Goal: Task Accomplishment & Management: Manage account settings

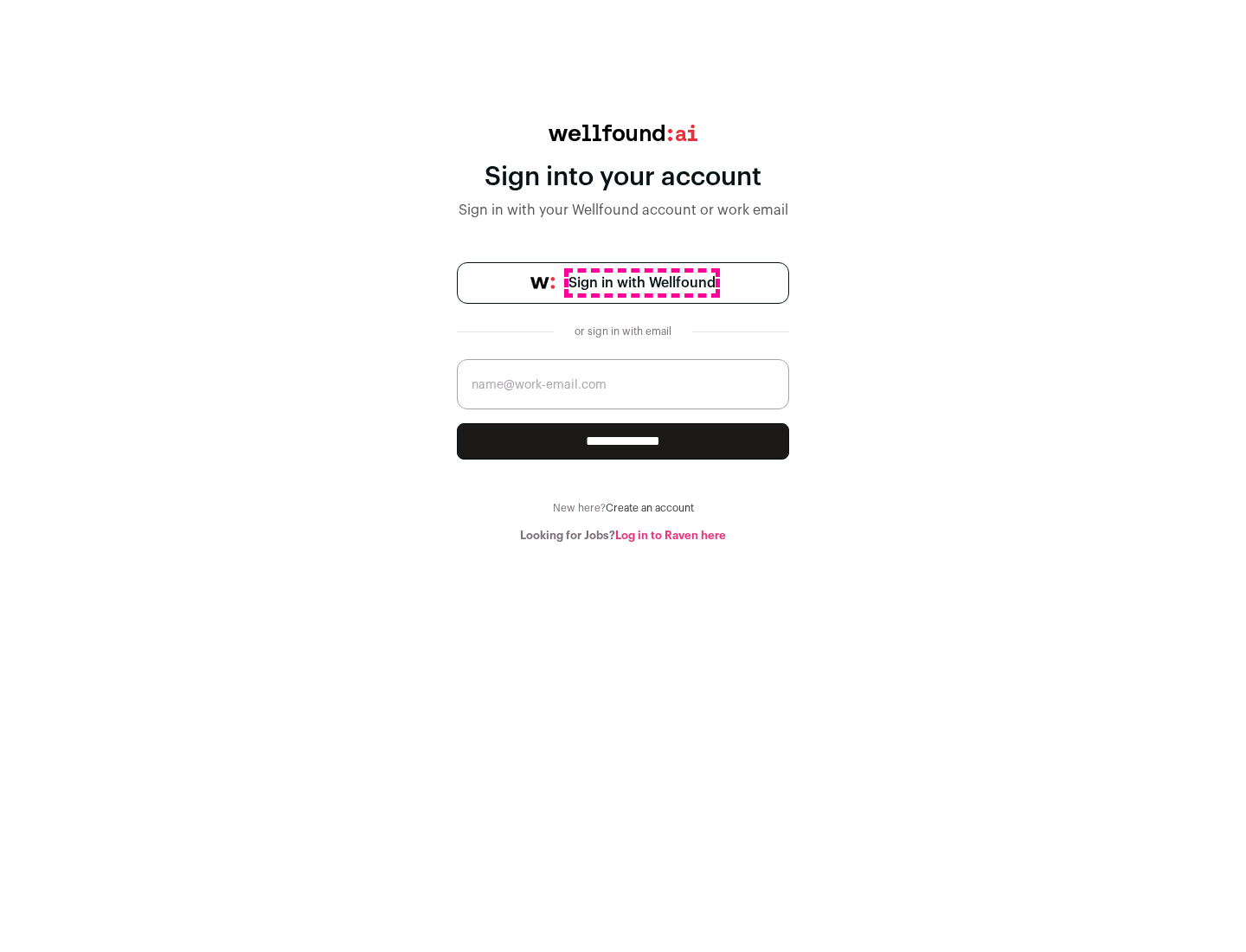
click at [641, 283] on span "Sign in with Wellfound" at bounding box center [642, 282] width 147 height 21
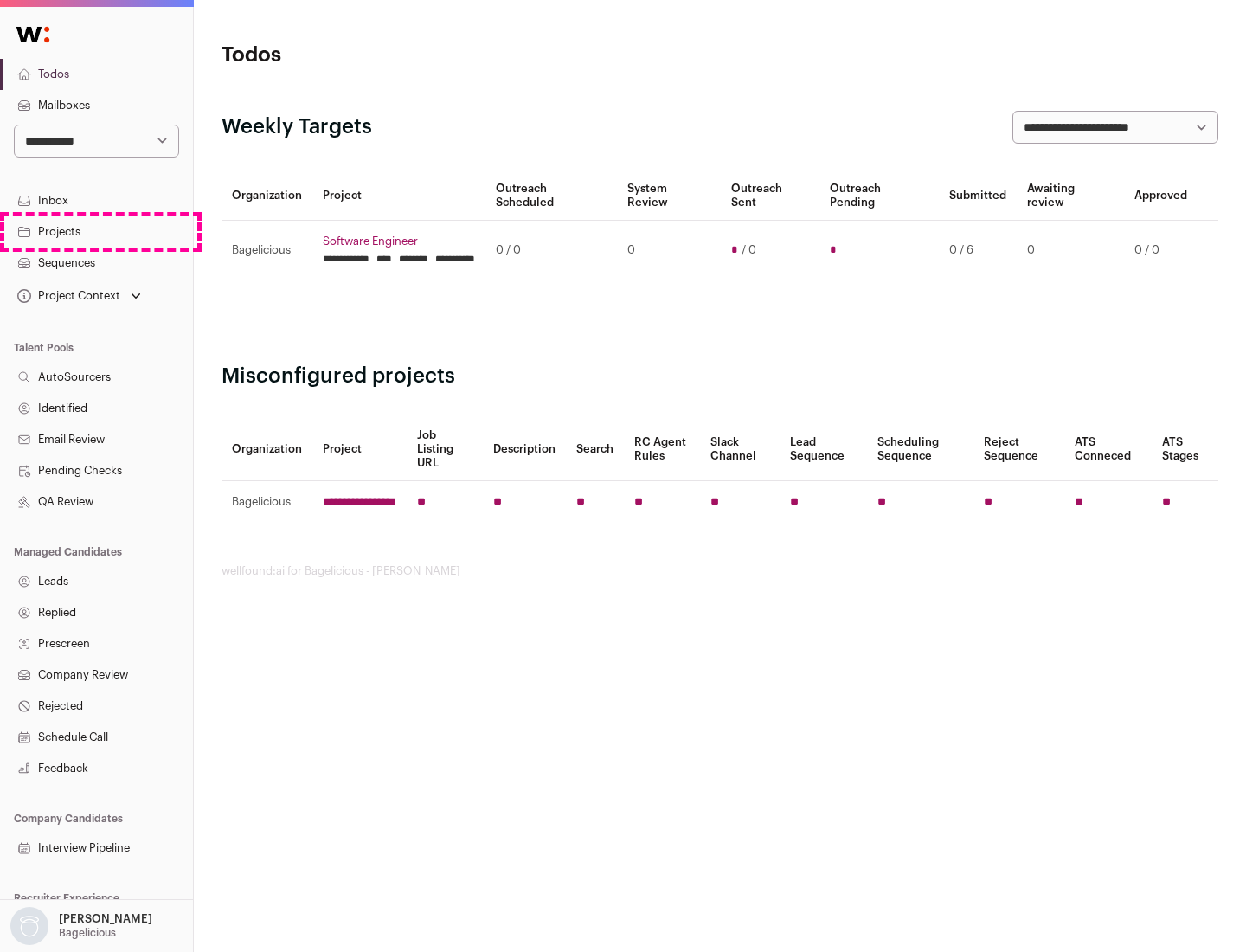
click at [96, 232] on link "Projects" at bounding box center [97, 232] width 193 height 31
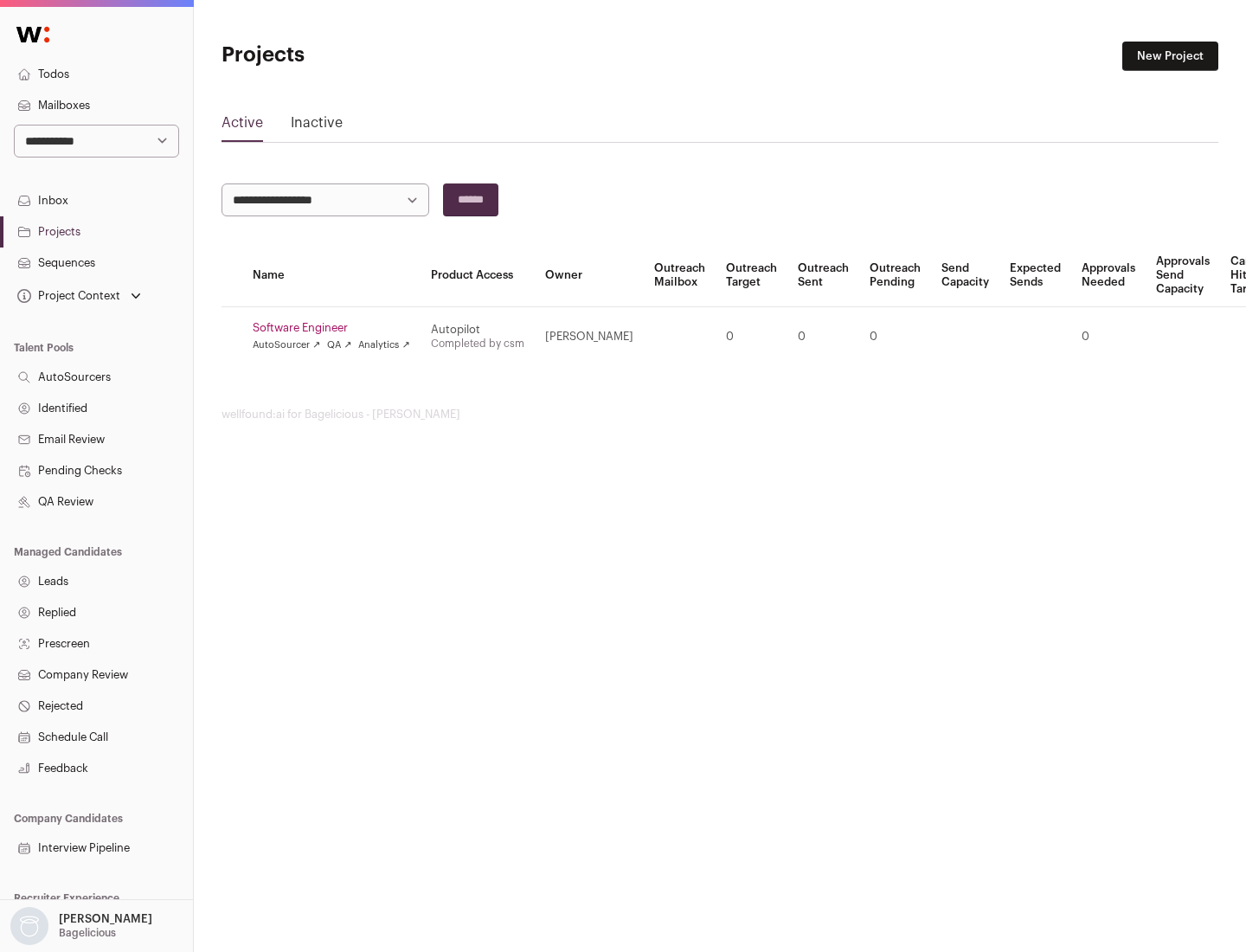
click at [337, 328] on link "Software Engineer" at bounding box center [332, 327] width 157 height 13
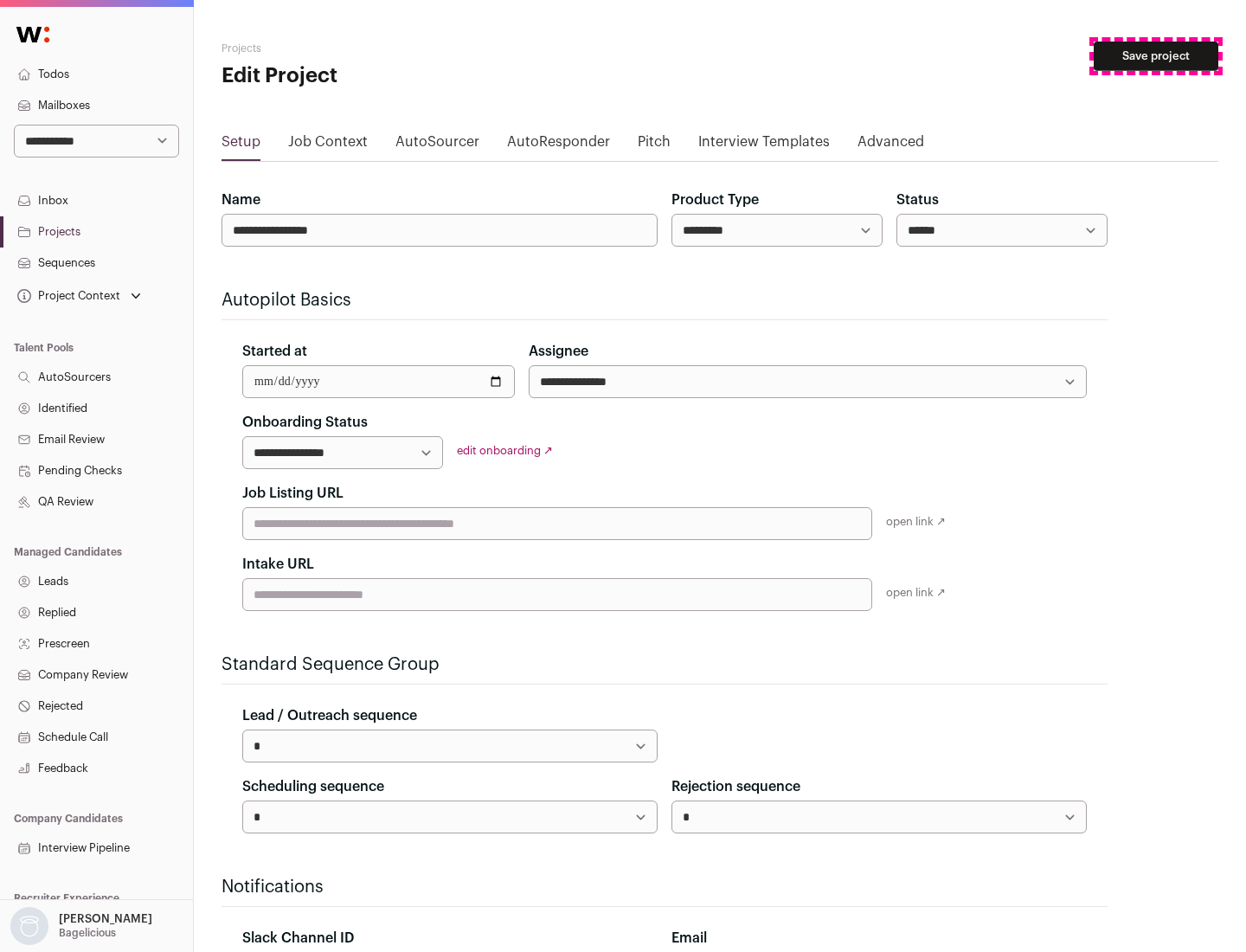
click at [1157, 56] on button "Save project" at bounding box center [1156, 55] width 124 height 29
